Goal: Information Seeking & Learning: Learn about a topic

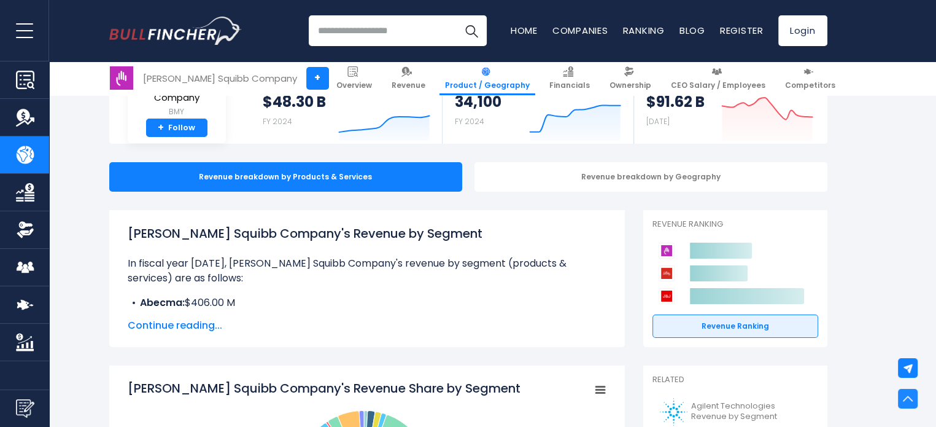
scroll to position [39, 0]
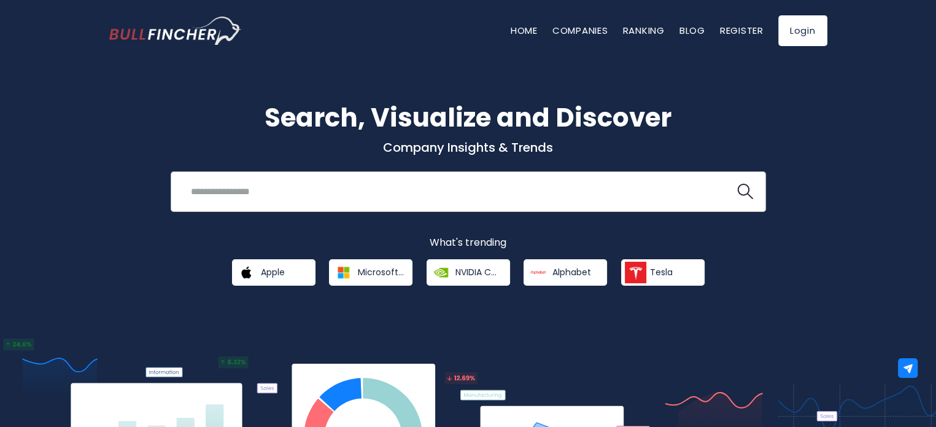
click at [268, 186] on input "search" at bounding box center [453, 191] width 539 height 23
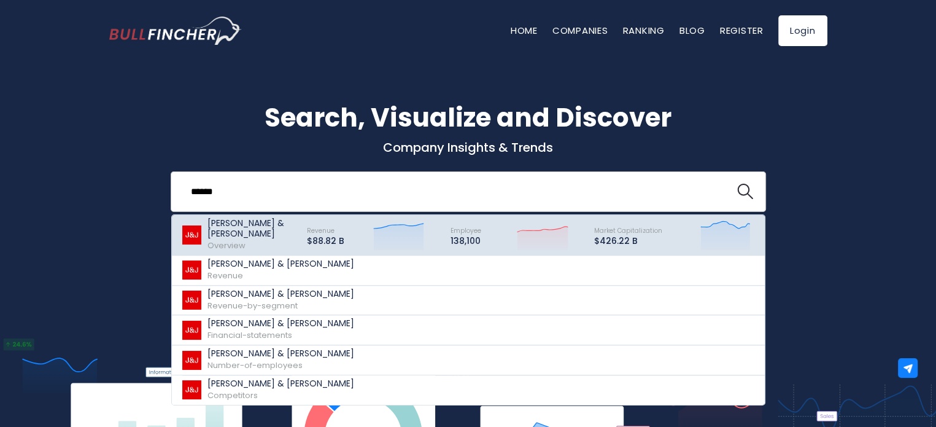
type input "******"
click at [247, 231] on p "[PERSON_NAME] & [PERSON_NAME]" at bounding box center [251, 228] width 88 height 21
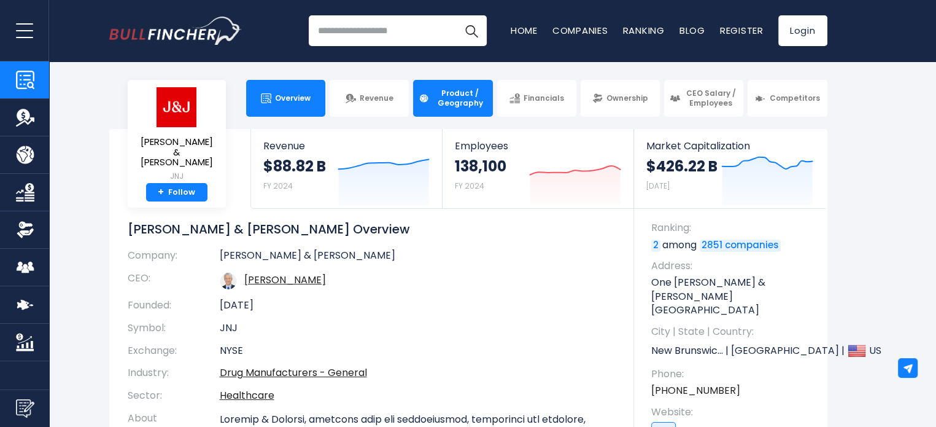
click at [471, 91] on span "Product / Geography" at bounding box center [460, 97] width 54 height 19
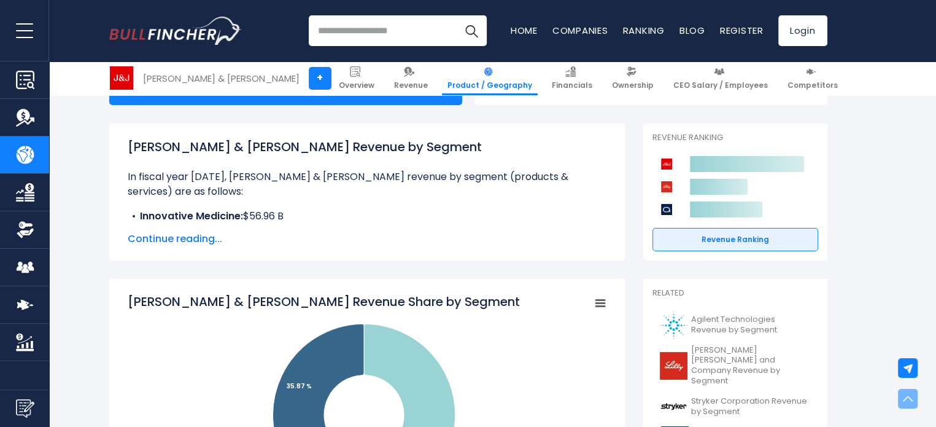
scroll to position [131, 0]
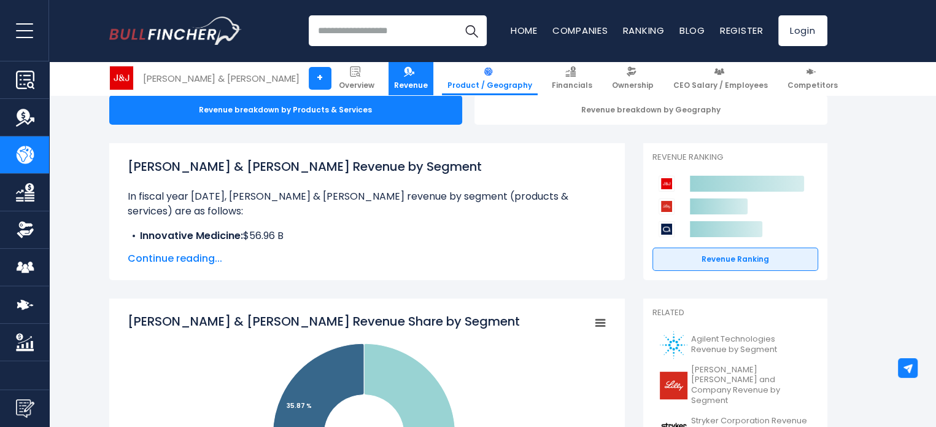
click at [431, 79] on link "Revenue" at bounding box center [411, 78] width 45 height 34
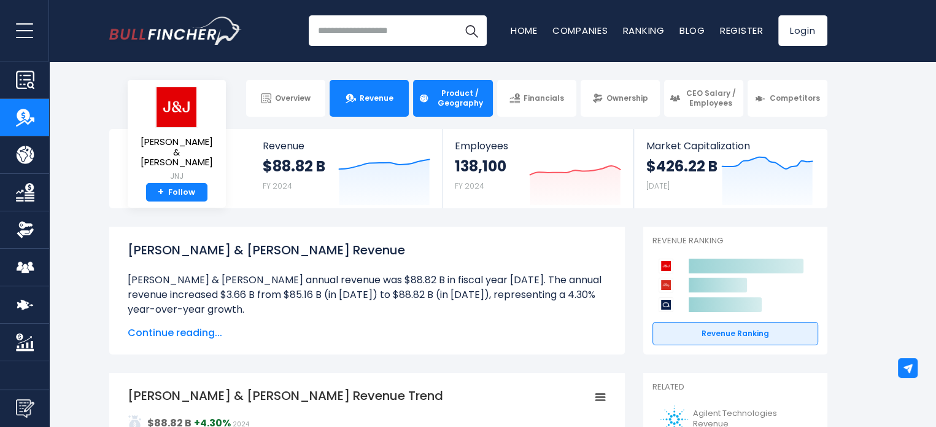
click at [438, 115] on link "Product / Geography" at bounding box center [452, 98] width 79 height 37
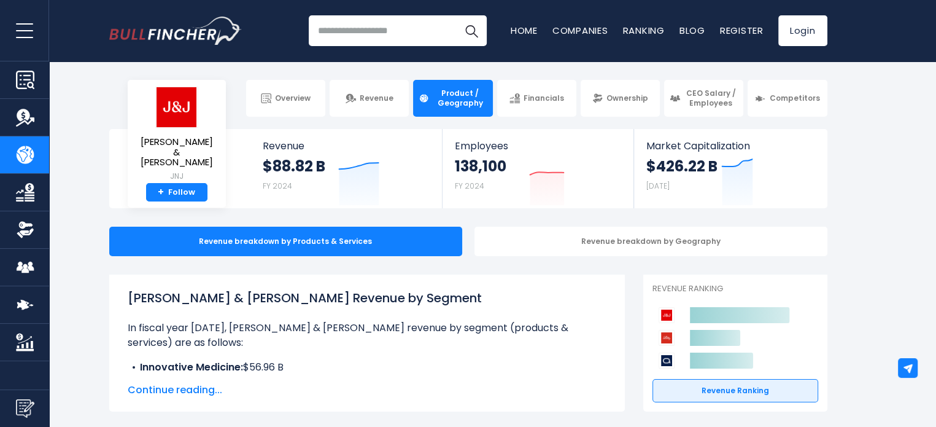
click at [568, 246] on div "Revenue breakdown by Geography" at bounding box center [650, 240] width 353 height 29
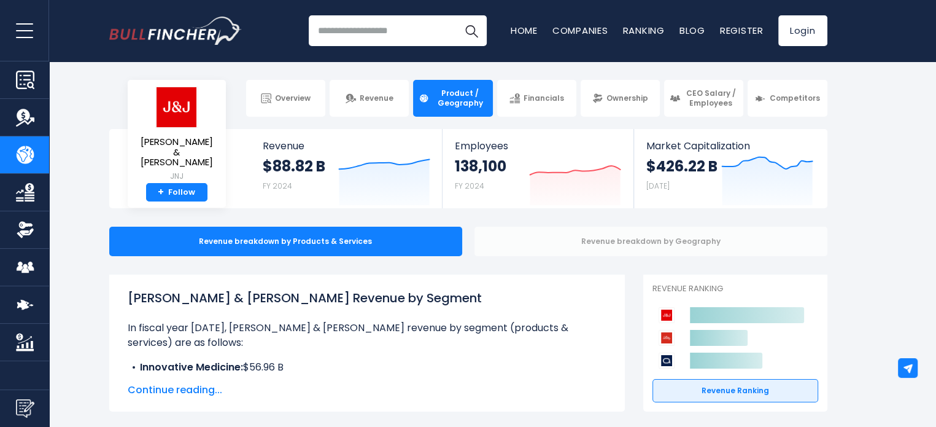
click at [631, 241] on div "Revenue breakdown by Geography" at bounding box center [650, 240] width 353 height 29
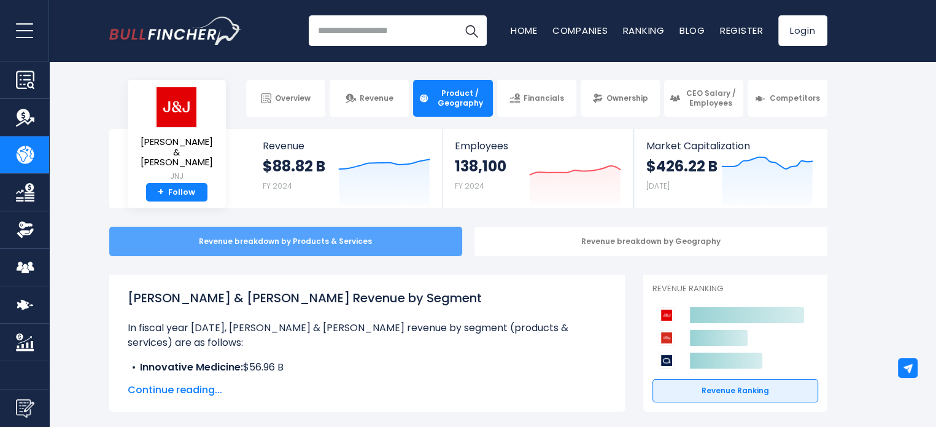
click at [363, 239] on div "Revenue breakdown by Products & Services" at bounding box center [285, 240] width 353 height 29
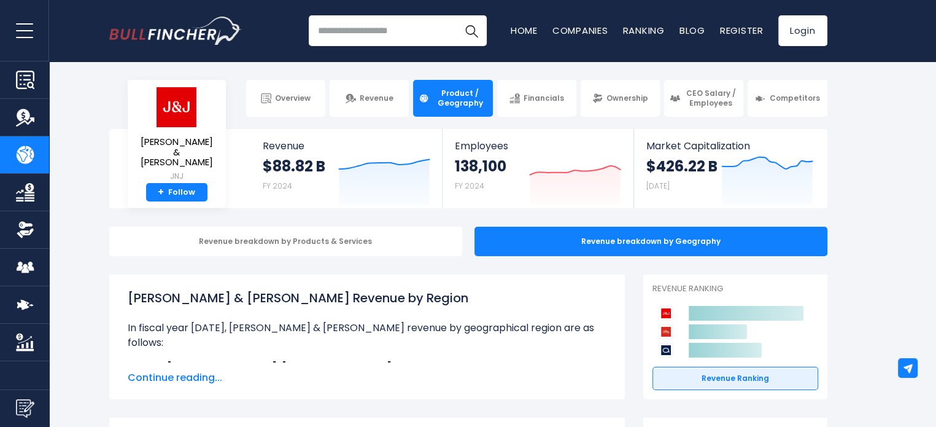
click at [311, 242] on div "Revenue breakdown by Products & Services" at bounding box center [285, 240] width 353 height 29
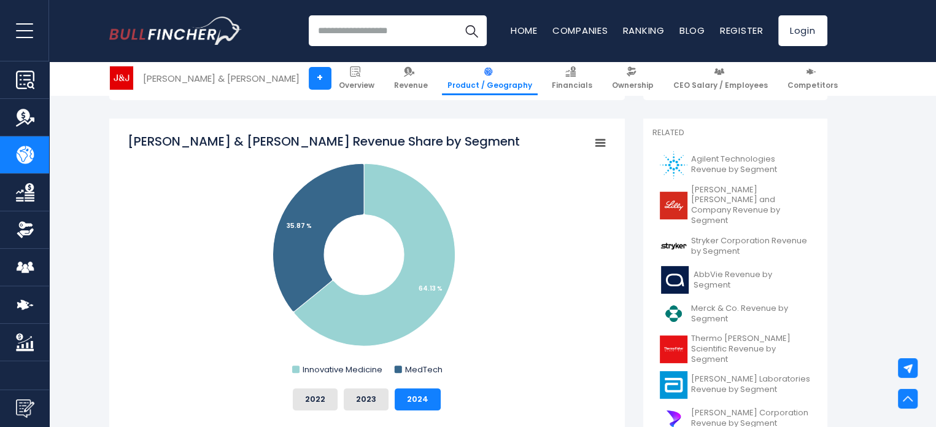
scroll to position [295, 0]
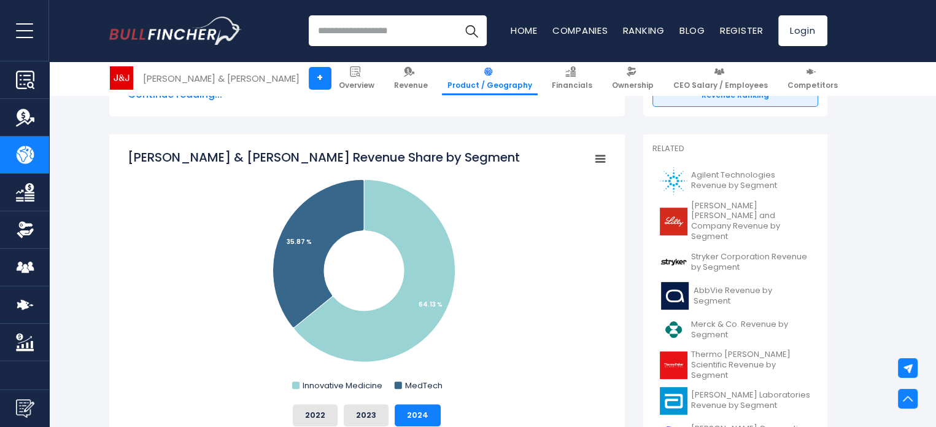
click at [605, 156] on rect "Johnson & Johnson's Revenue Share by Segment" at bounding box center [599, 158] width 17 height 17
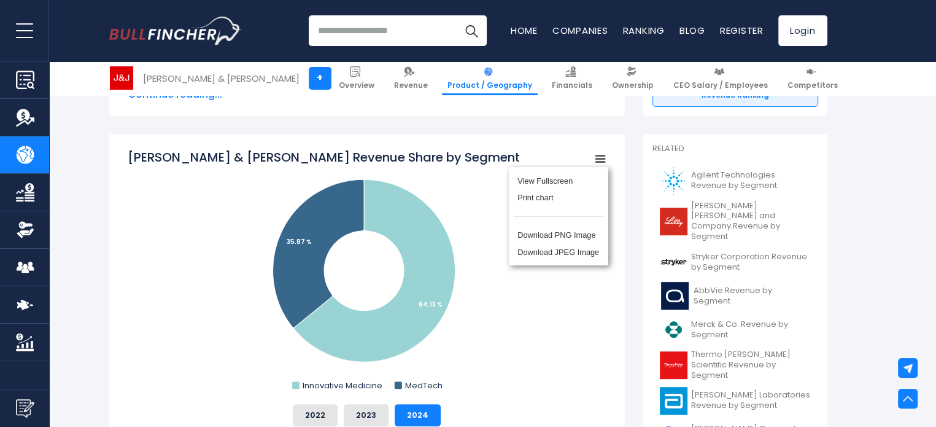
click at [605, 156] on div "View Fullscreen Print chart Download PNG Image Download JPEG Image" at bounding box center [559, 216] width 134 height 133
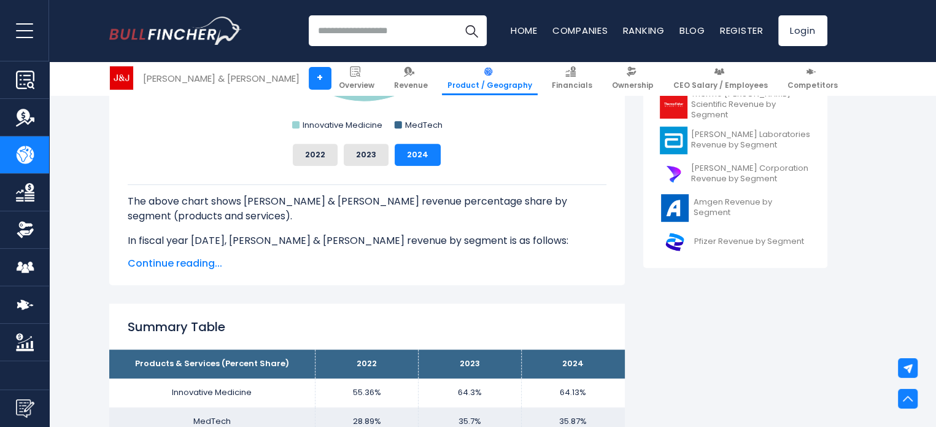
scroll to position [540, 0]
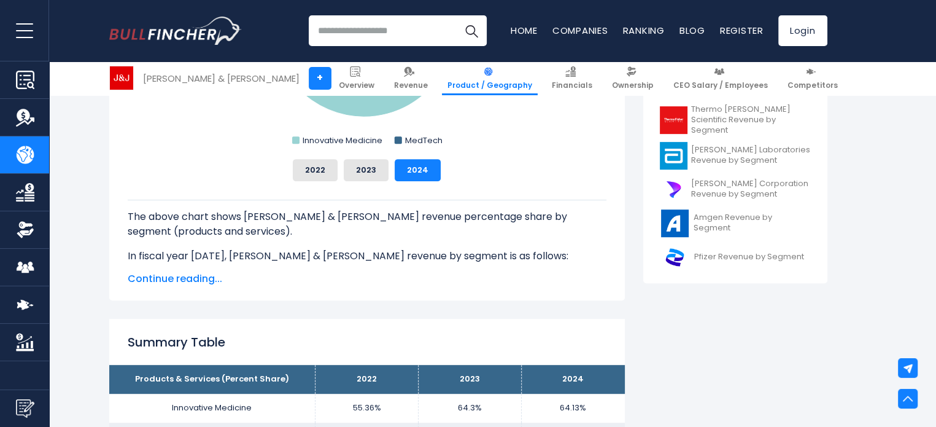
click at [339, 31] on input "search" at bounding box center [398, 30] width 178 height 31
type input "*"
click at [162, 26] on img "Go to homepage" at bounding box center [175, 31] width 133 height 28
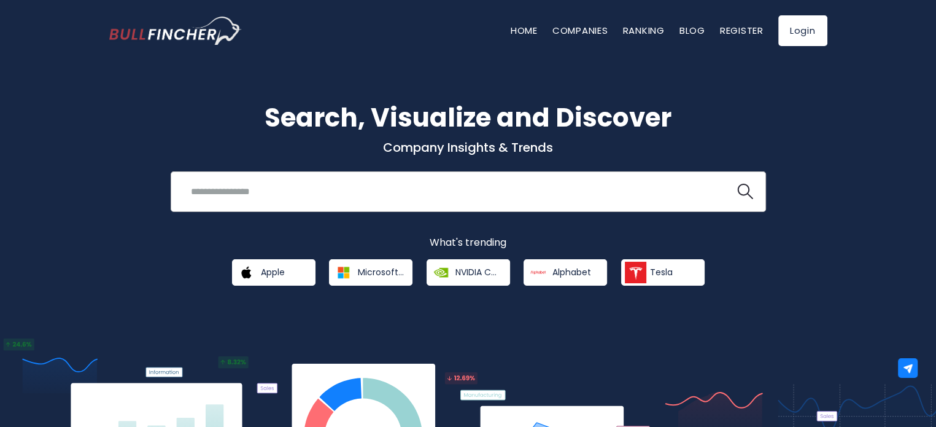
click at [290, 202] on input "search" at bounding box center [453, 191] width 539 height 23
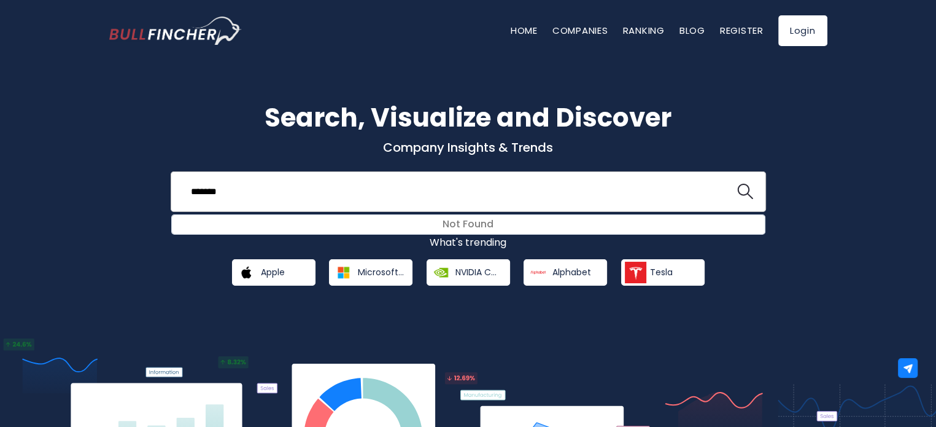
type input "*******"
click at [737, 184] on button at bounding box center [745, 192] width 16 height 16
